Goal: Task Accomplishment & Management: Use online tool/utility

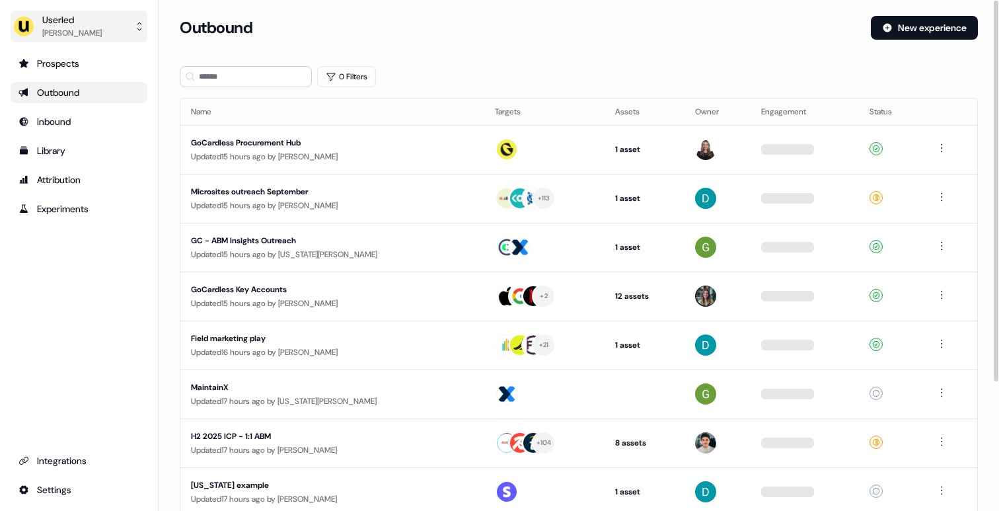
click at [73, 13] on div "Userled" at bounding box center [71, 19] width 59 height 13
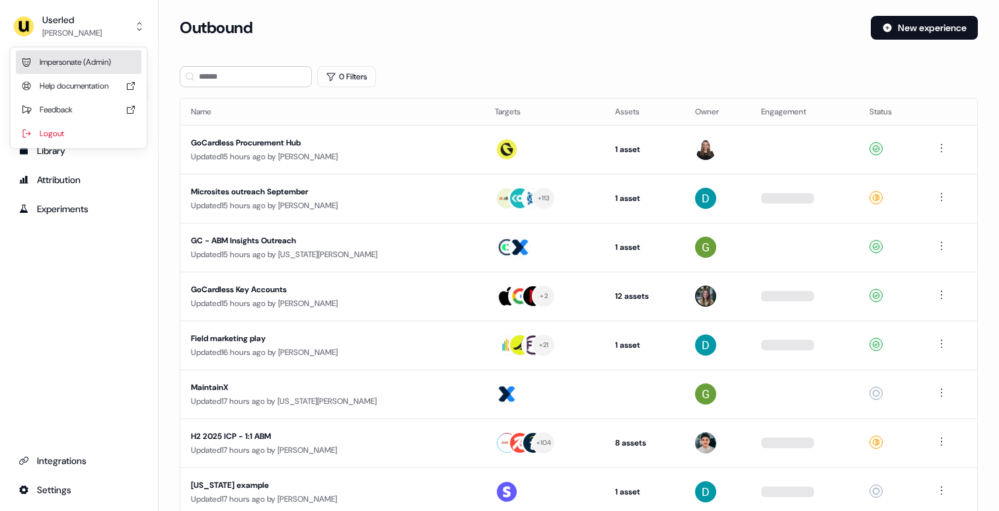
click at [100, 53] on div "Impersonate (Admin)" at bounding box center [79, 62] width 126 height 24
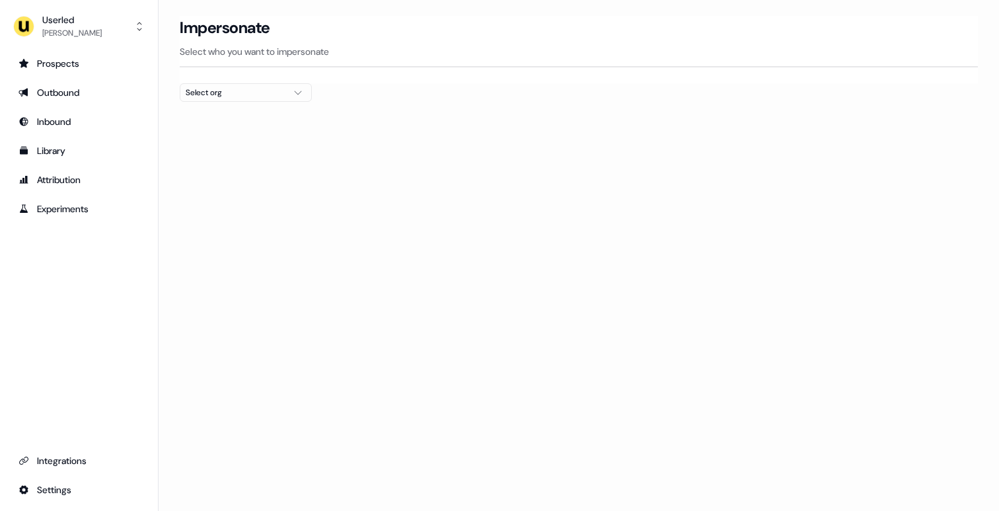
click at [215, 91] on div "Select org" at bounding box center [235, 92] width 99 height 13
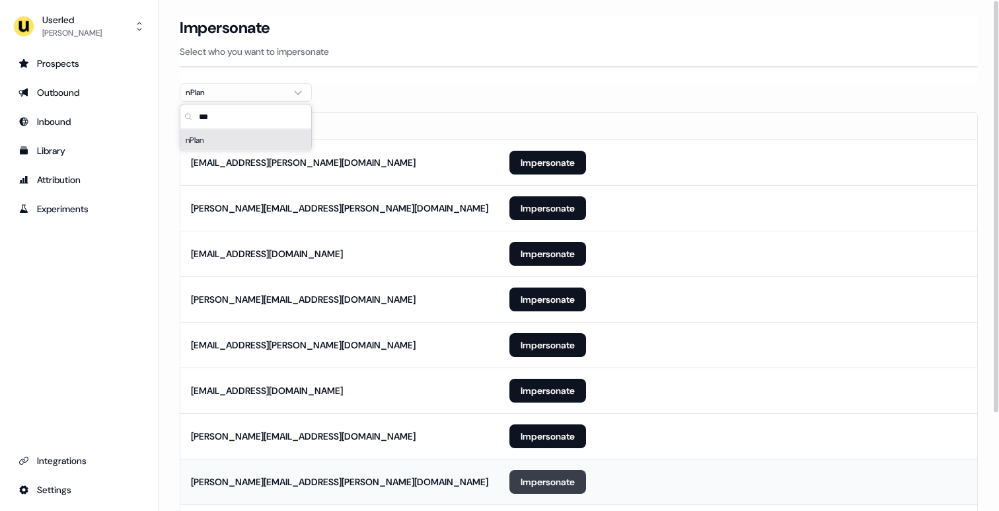
scroll to position [122, 0]
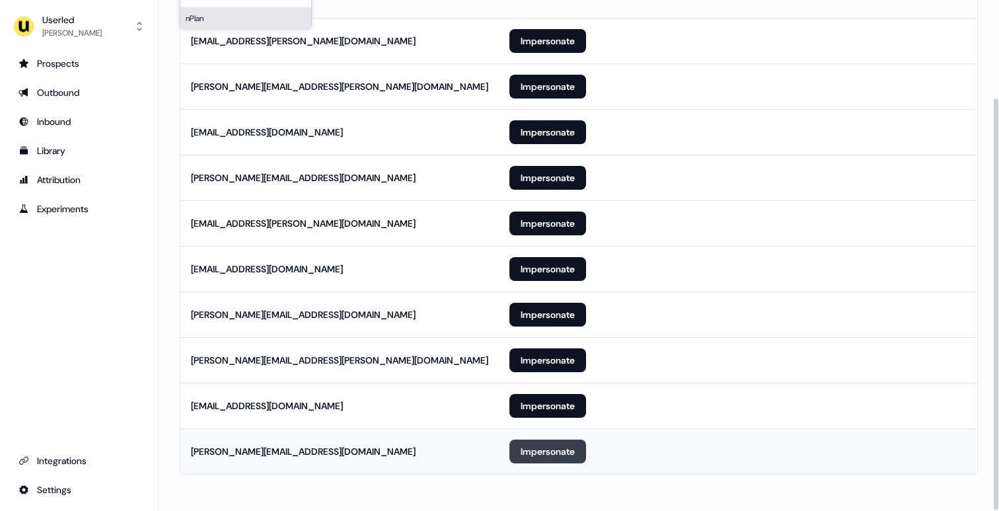
type input "***"
click at [557, 445] on button "Impersonate" at bounding box center [547, 451] width 77 height 24
